Goal: Use online tool/utility: Utilize a website feature to perform a specific function

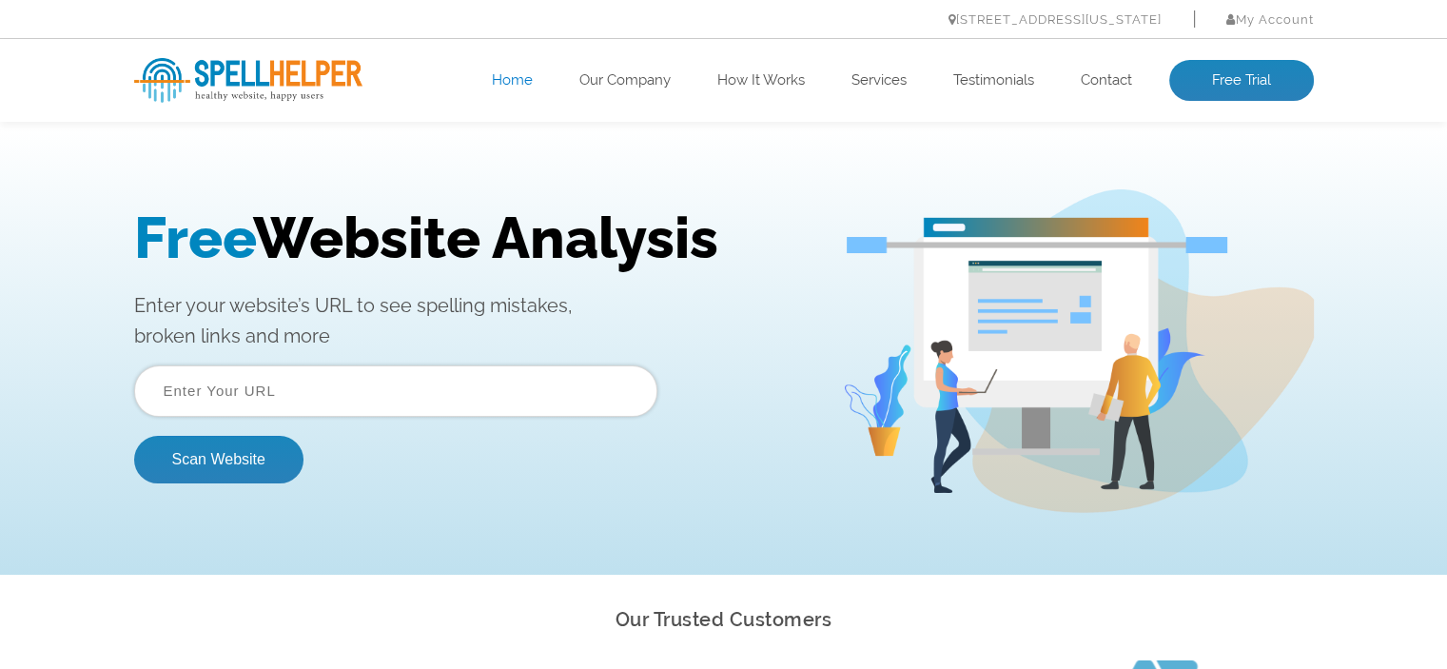
type input "[DOMAIN_NAME]"
click at [239, 456] on button "Scan Website" at bounding box center [218, 460] width 169 height 48
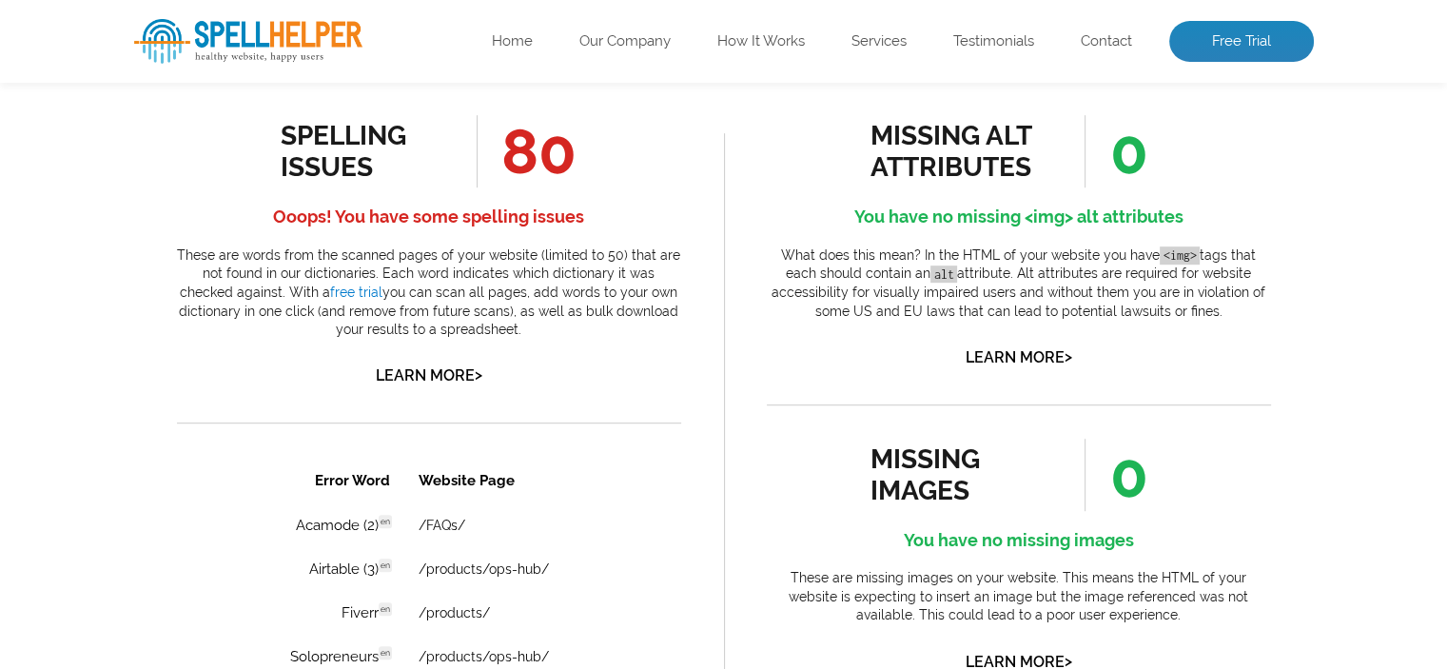
scroll to position [1047, 0]
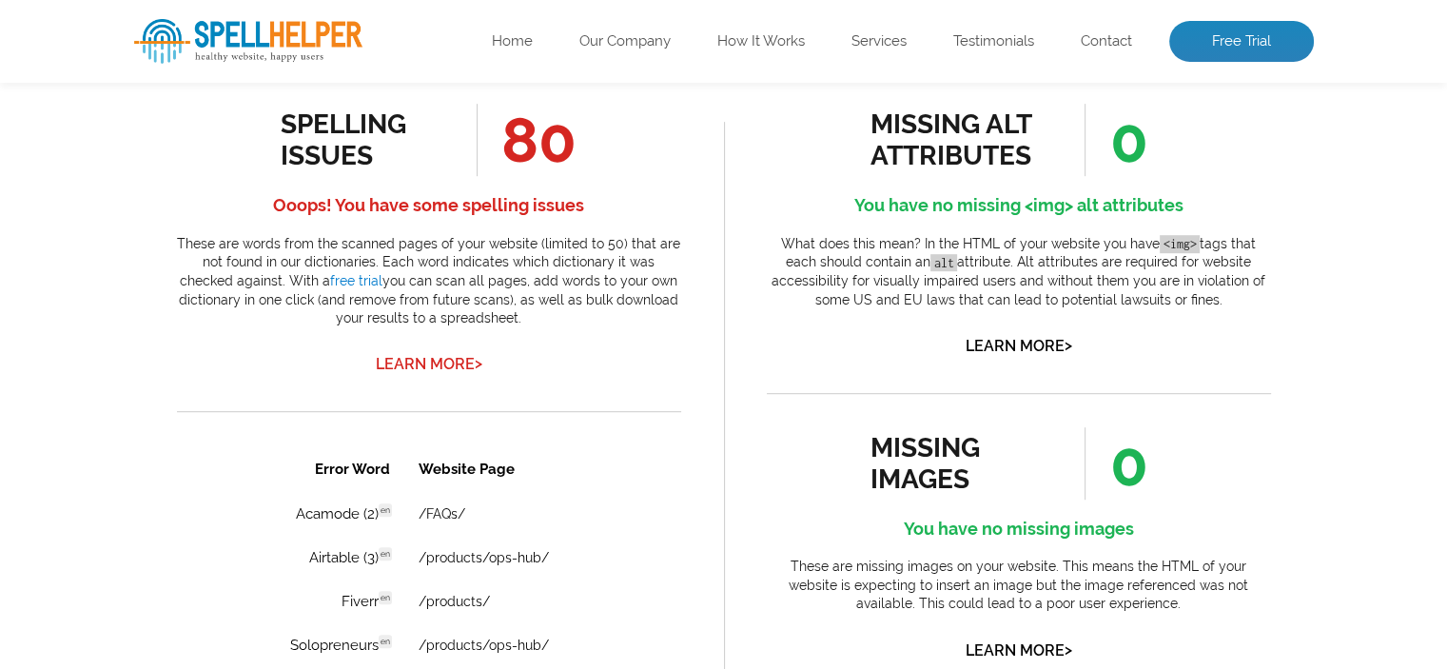
click at [450, 372] on link "Learn More >" at bounding box center [429, 364] width 107 height 18
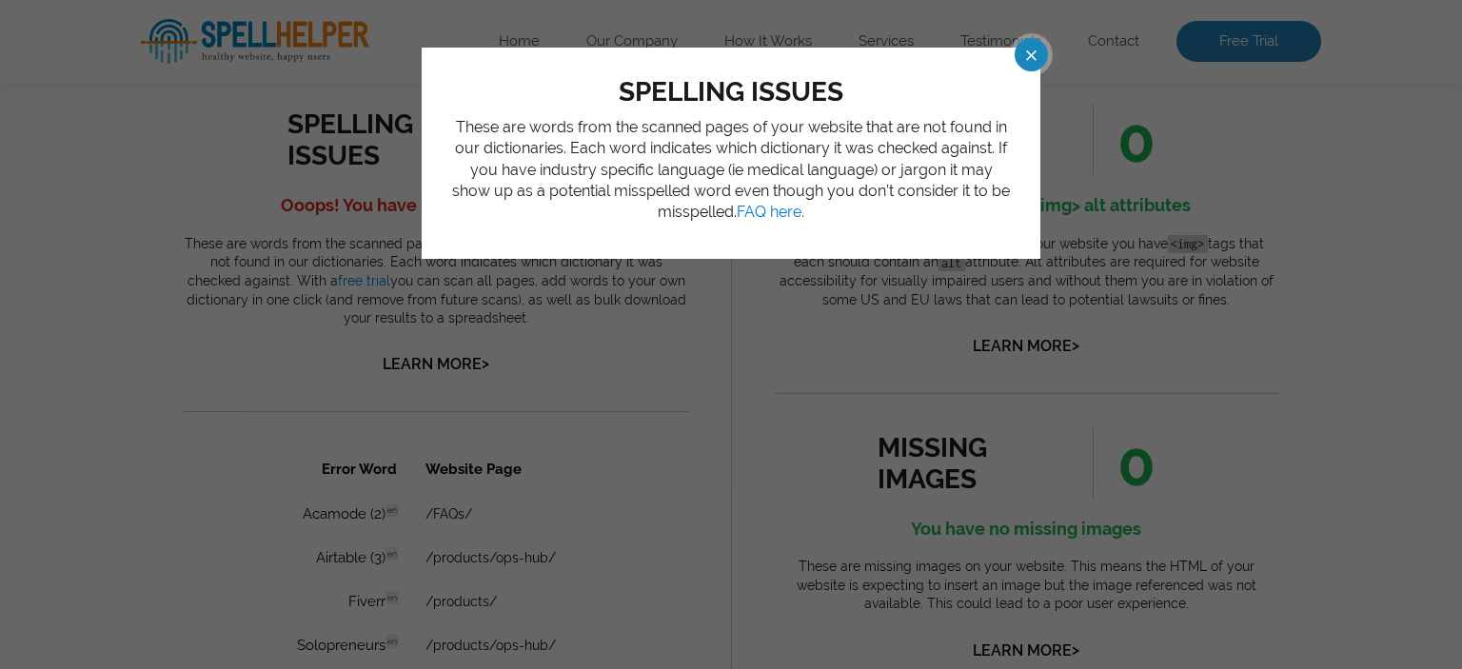
click at [1031, 64] on span at bounding box center [1013, 54] width 33 height 33
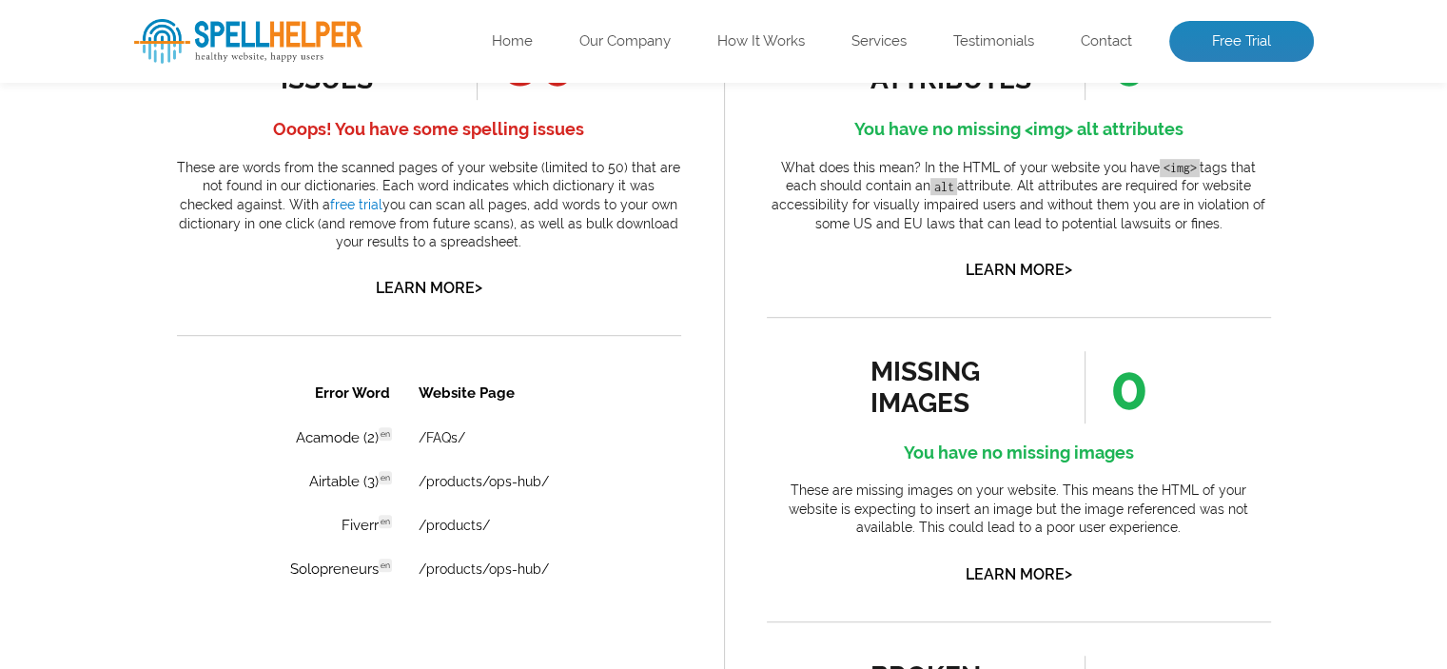
scroll to position [1028, 0]
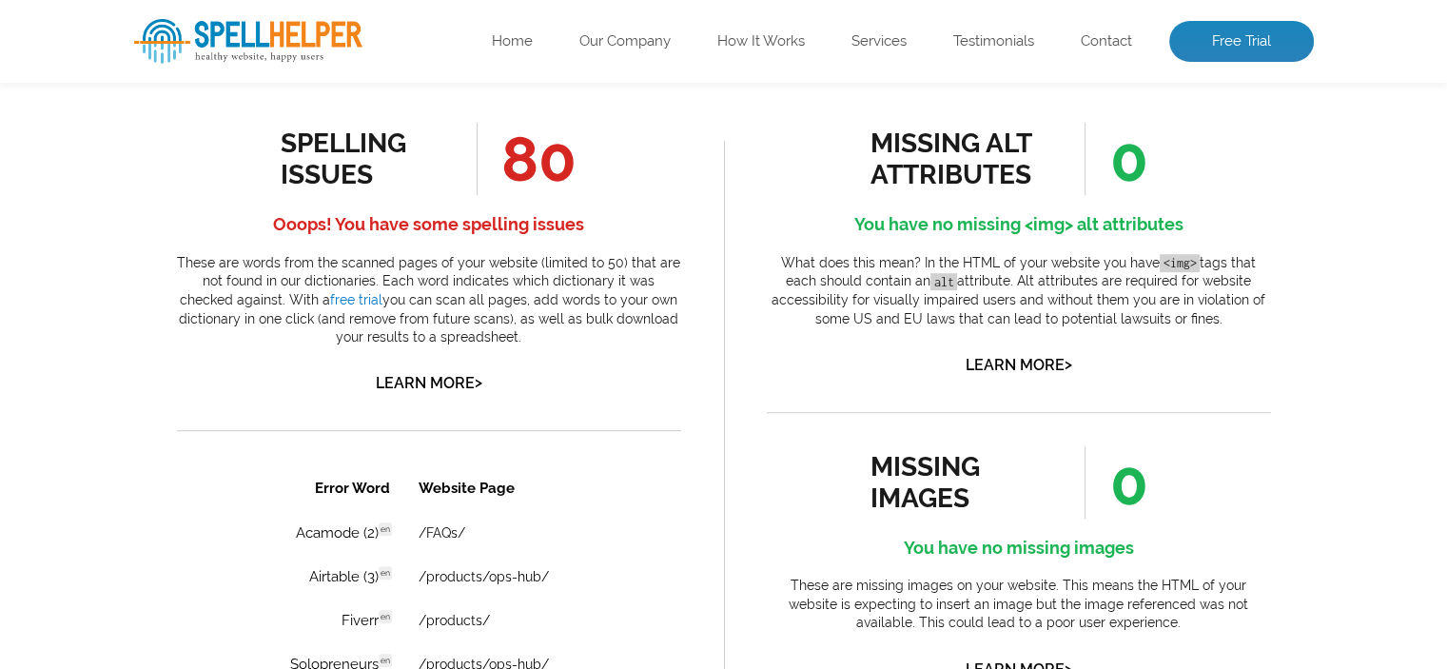
click at [452, 224] on h4 "Ooops! You have some spelling issues" at bounding box center [429, 224] width 504 height 30
drag, startPoint x: 452, startPoint y: 224, endPoint x: 495, endPoint y: 170, distance: 68.4
click at [455, 224] on h4 "Ooops! You have some spelling issues" at bounding box center [429, 224] width 504 height 30
click at [518, 166] on span "80" at bounding box center [527, 159] width 100 height 72
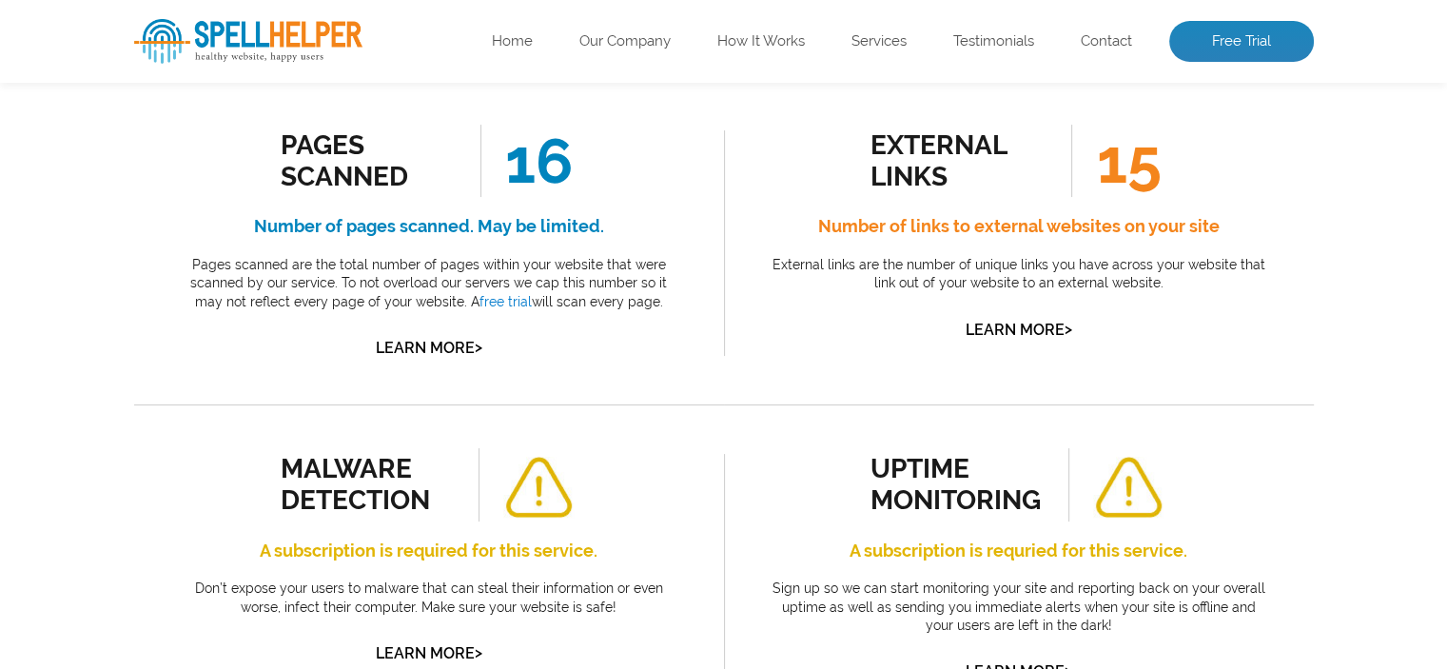
scroll to position [381, 0]
